Goal: Check status: Check status

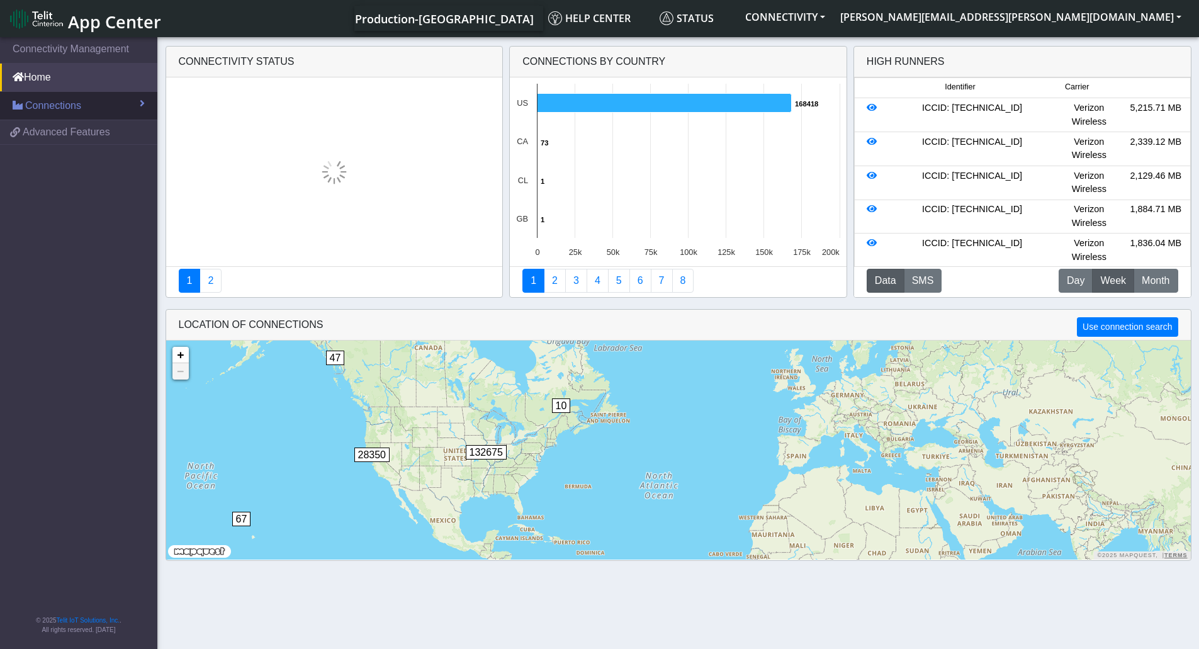
click at [89, 106] on link "Connections" at bounding box center [78, 106] width 157 height 28
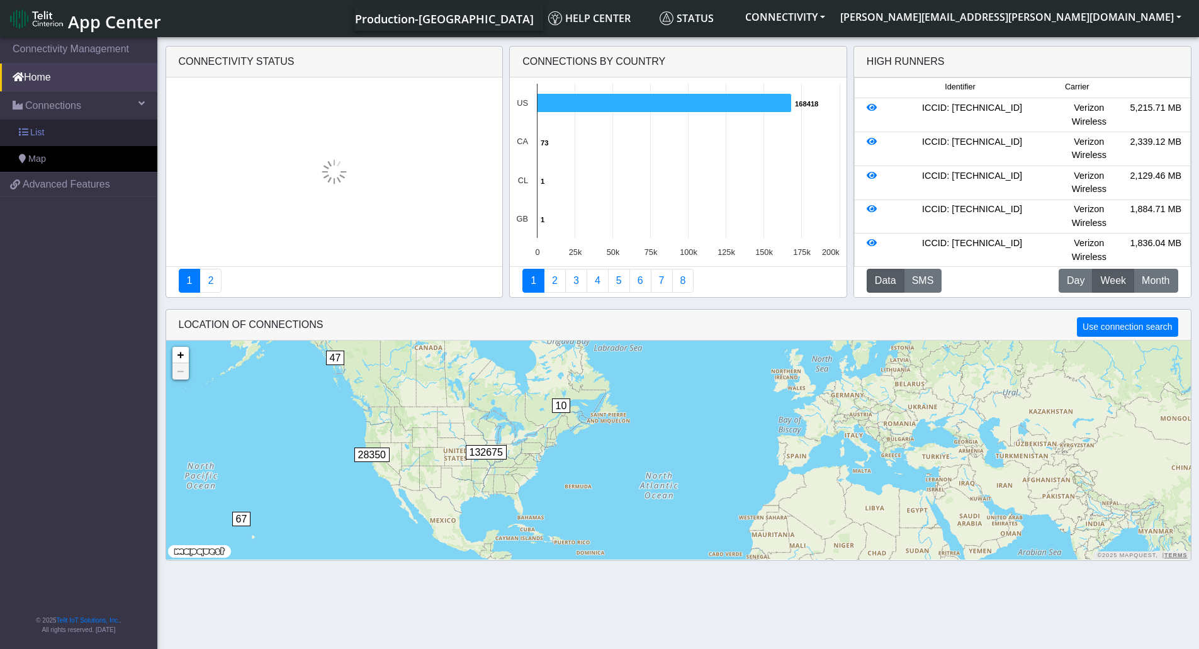
click at [52, 129] on link "List" at bounding box center [78, 133] width 157 height 26
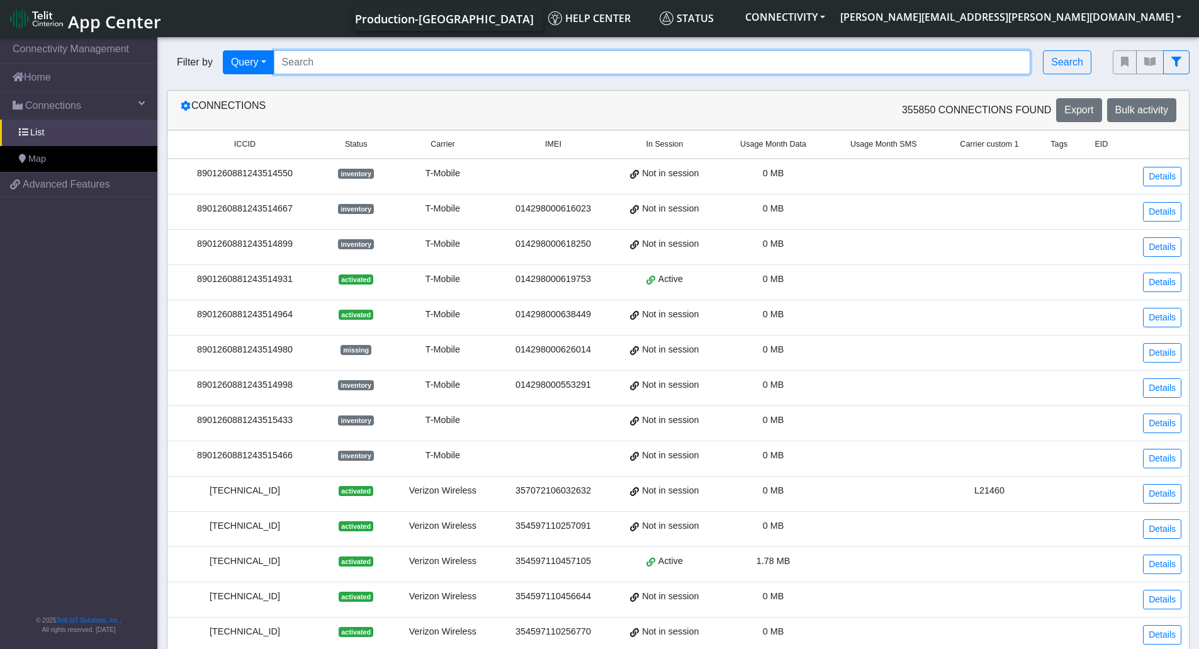
click at [366, 60] on input "Search..." at bounding box center [652, 62] width 757 height 24
paste input "89358151000025913461"
type input "89358151000025913461"
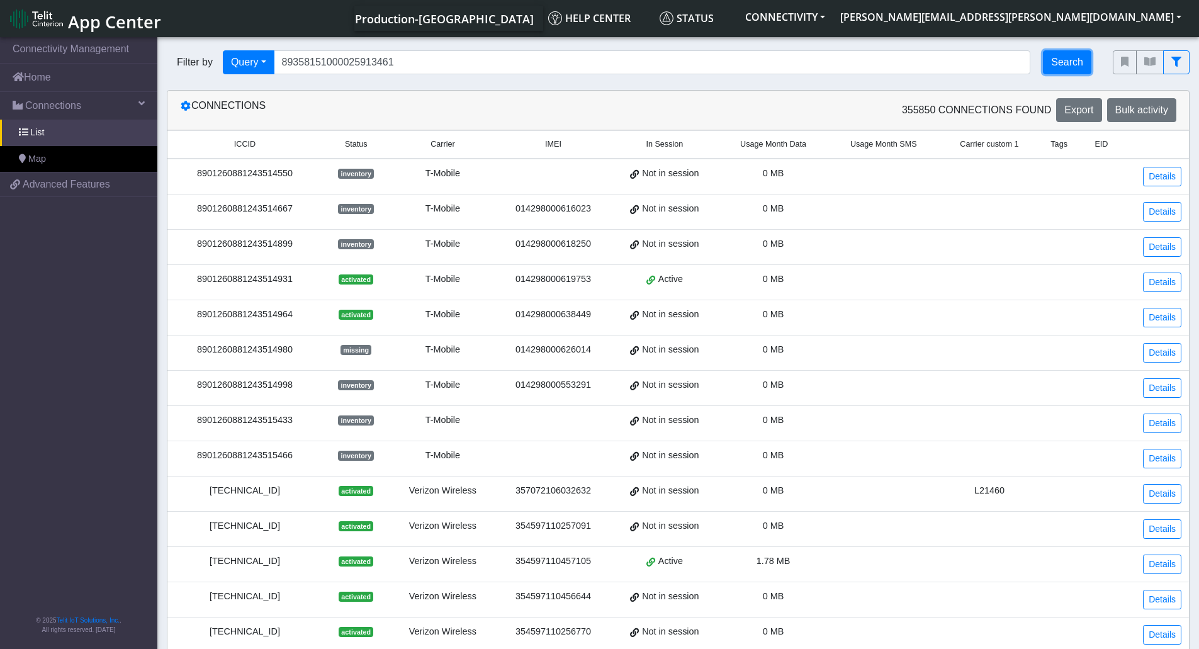
click at [1065, 69] on button "Search" at bounding box center [1067, 62] width 48 height 24
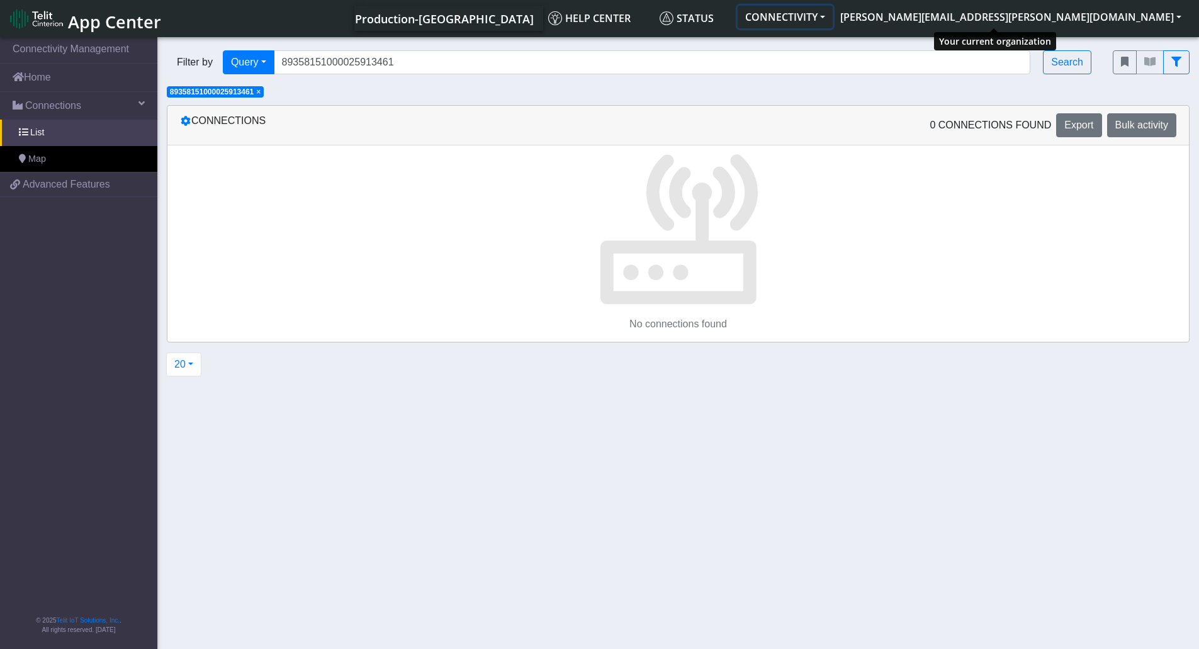
click at [833, 15] on button "CONNECTIVITY" at bounding box center [785, 17] width 95 height 23
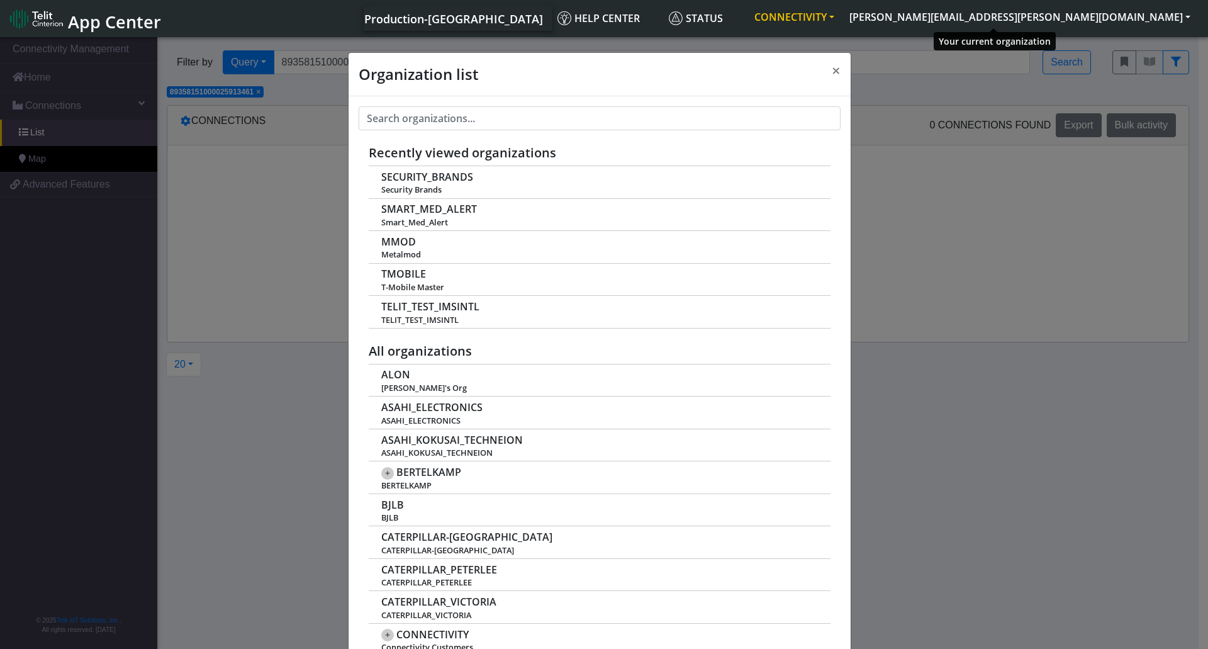
scroll to position [4, 0]
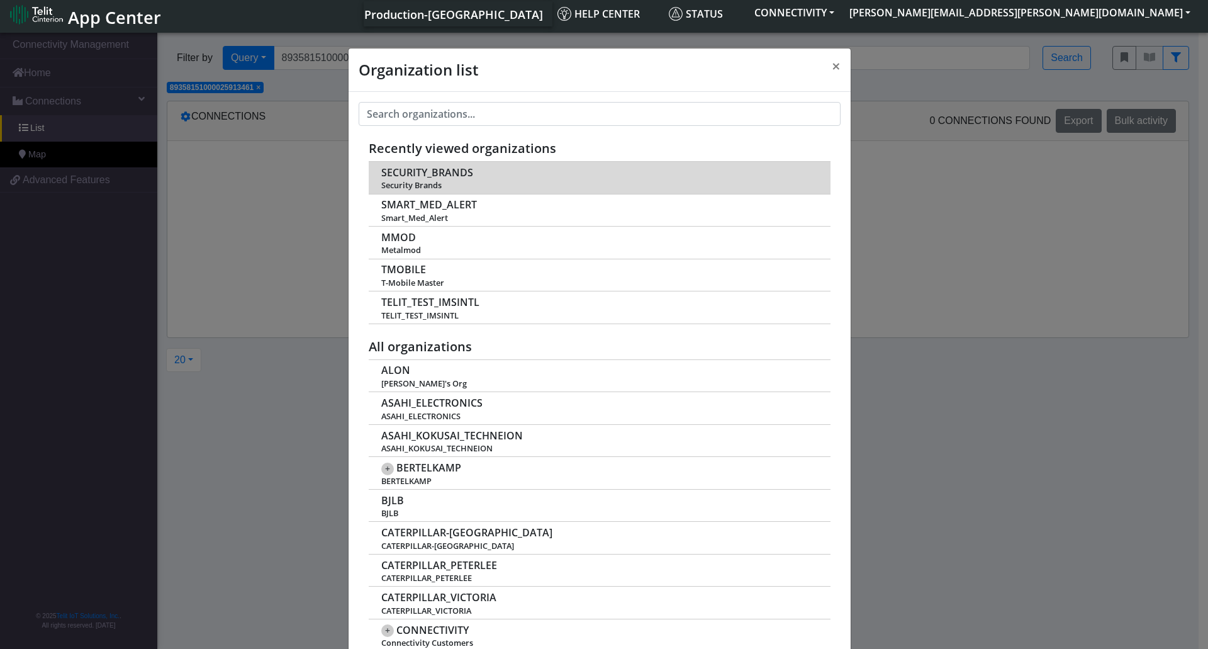
click at [401, 177] on span "SECURITY_BRANDS" at bounding box center [427, 173] width 92 height 12
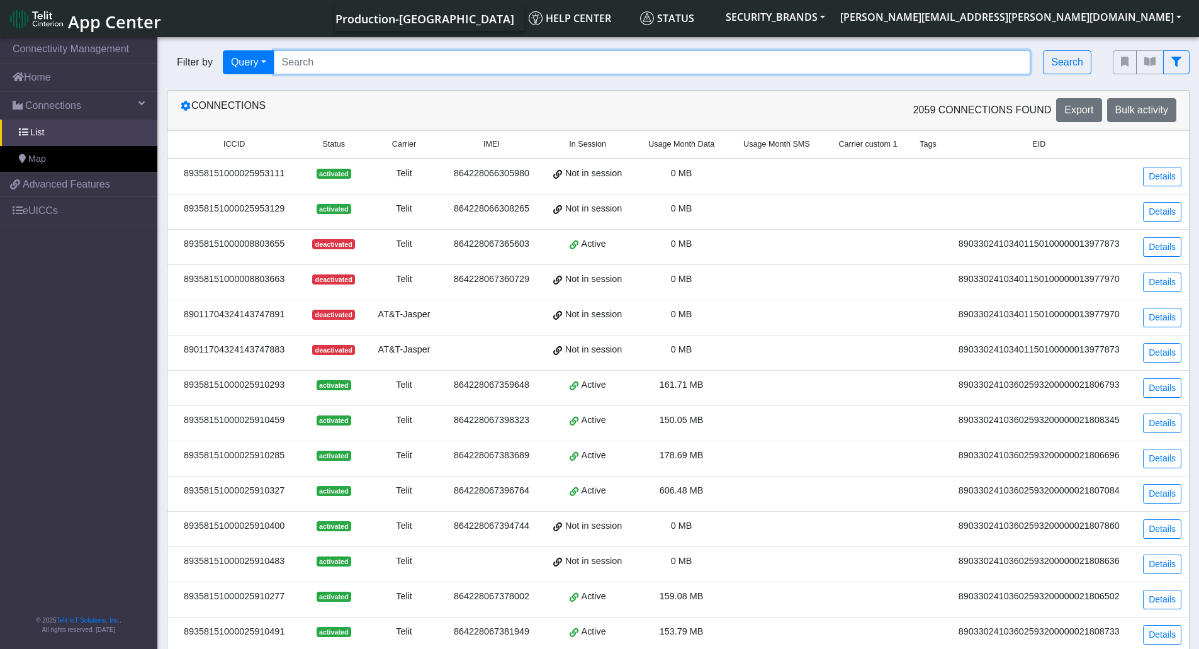
click at [385, 57] on input "Search..." at bounding box center [652, 62] width 757 height 24
paste input "89358151000025913461"
type input "89358151000025913461"
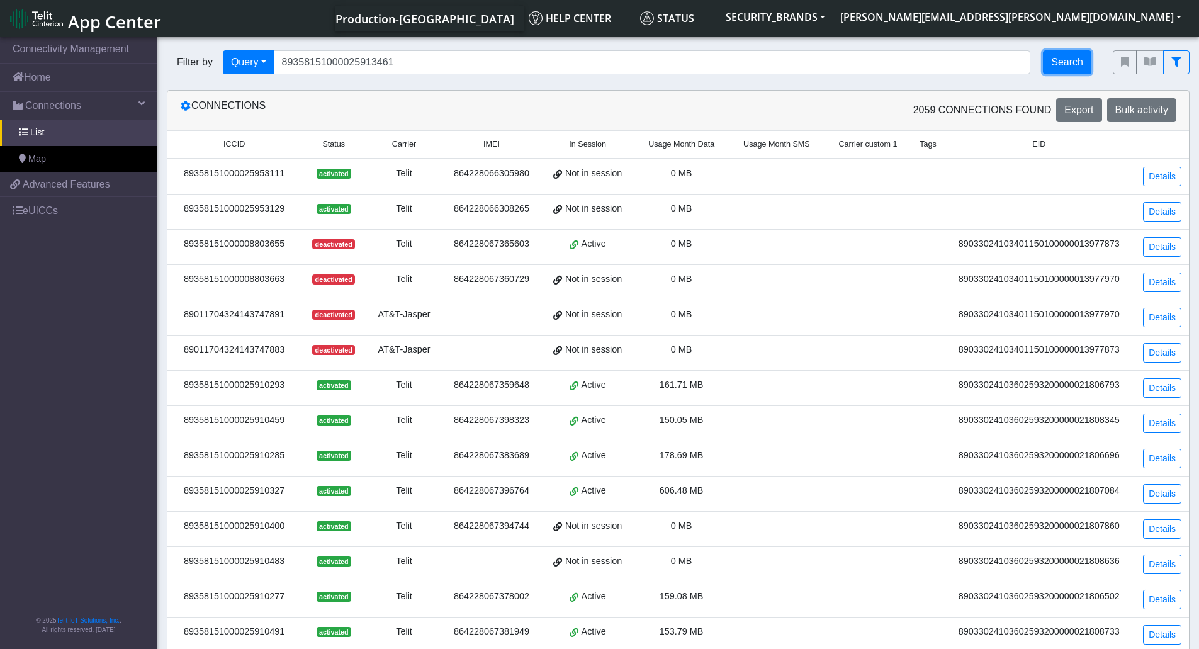
click at [1079, 64] on button "Search" at bounding box center [1067, 62] width 48 height 24
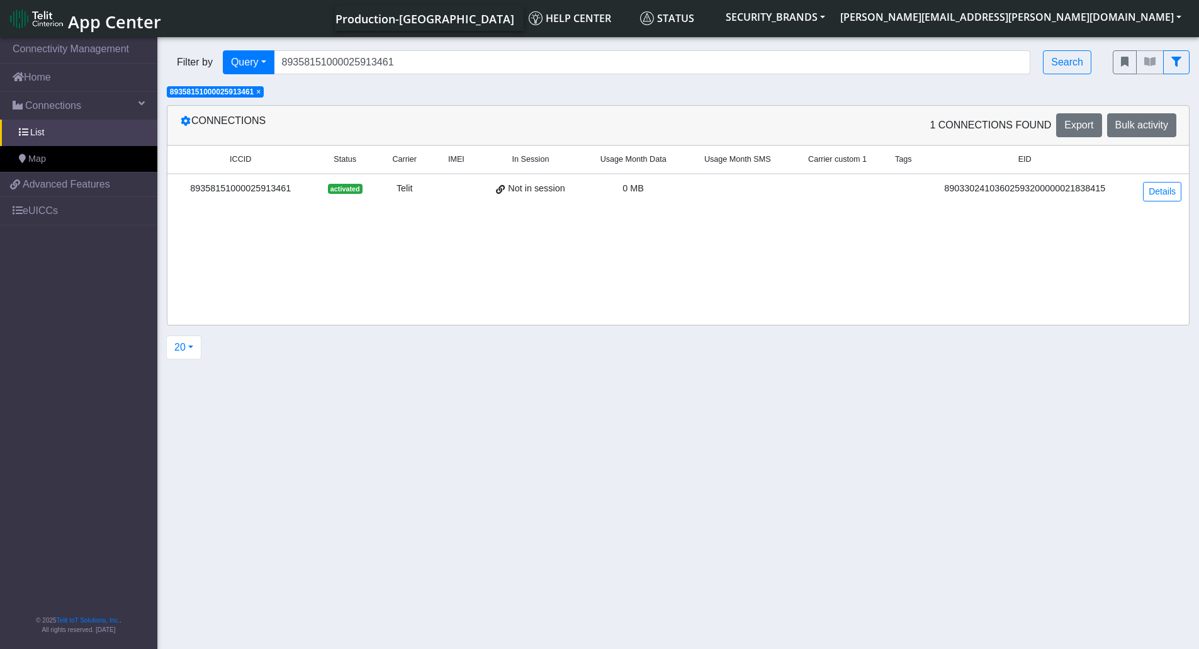
click at [1070, 191] on div "89033024103602593200000021838415" at bounding box center [1024, 189] width 191 height 14
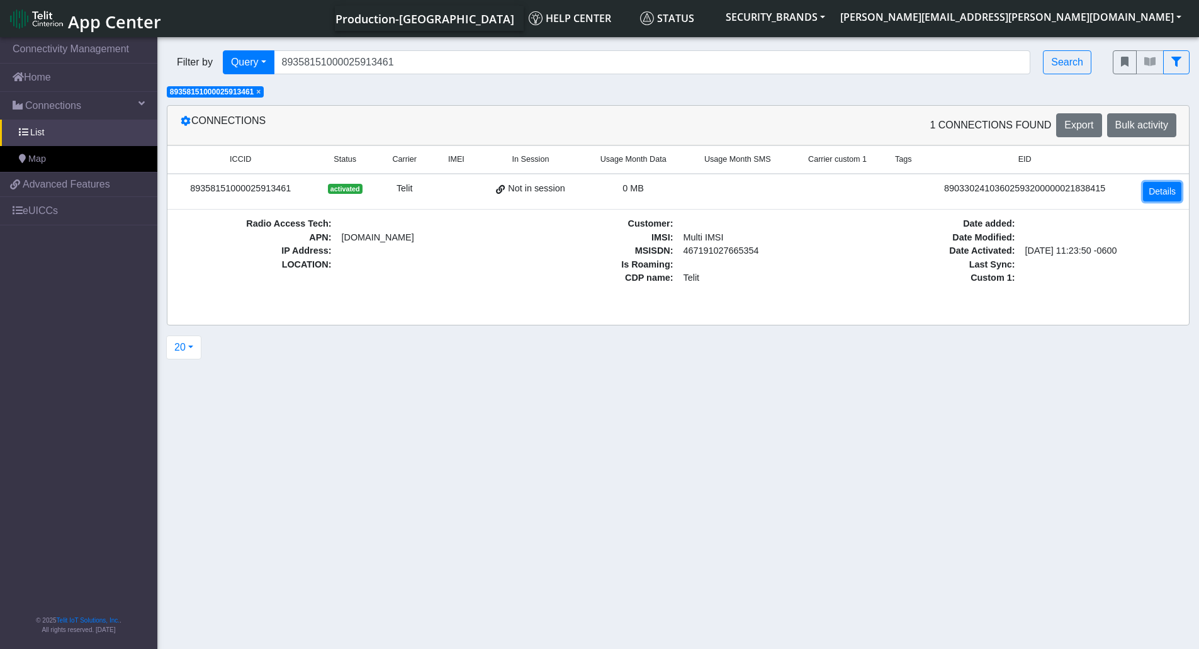
click at [1167, 195] on link "Details" at bounding box center [1162, 192] width 38 height 20
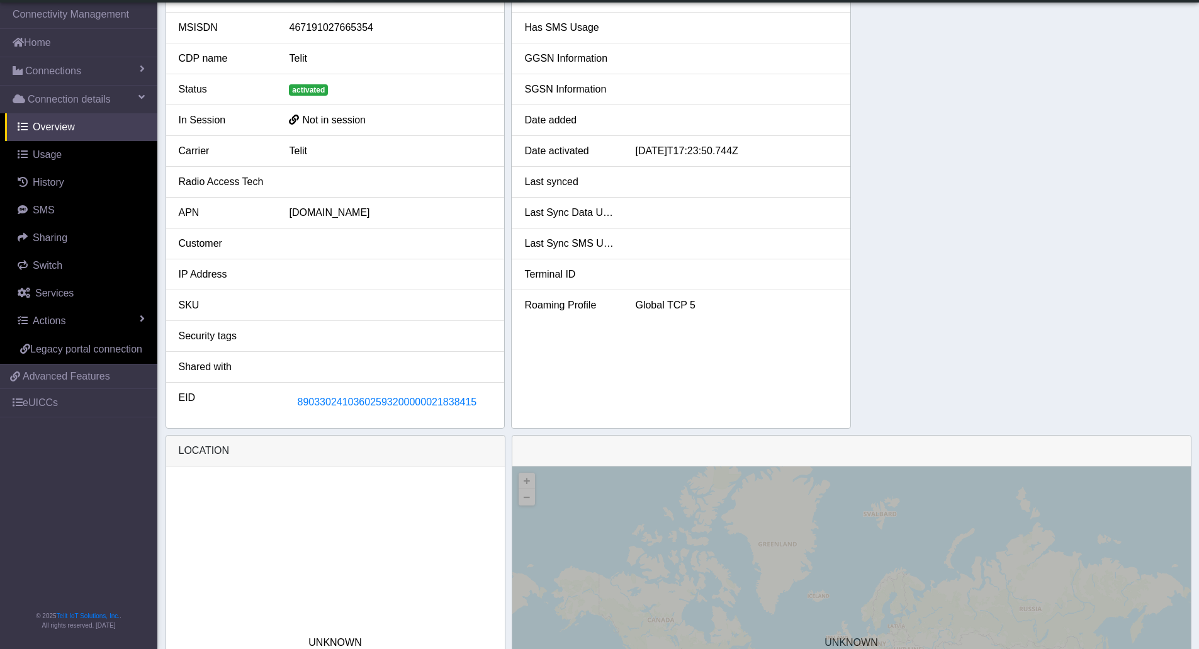
scroll to position [126, 0]
